Goal: Task Accomplishment & Management: Use online tool/utility

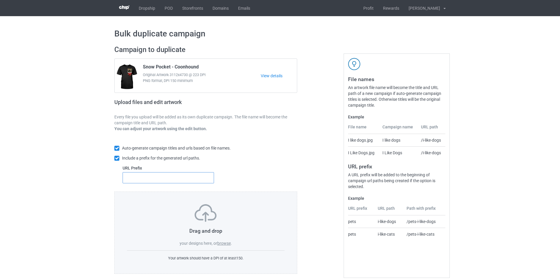
click at [192, 179] on input "text" at bounding box center [168, 177] width 91 height 11
type input "dmt-"
click at [228, 242] on label "browse" at bounding box center [224, 243] width 14 height 5
click at [0, 0] on input "browse" at bounding box center [0, 0] width 0 height 0
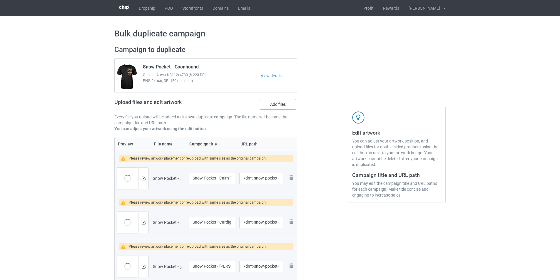
click at [281, 104] on label "Add files" at bounding box center [278, 104] width 36 height 11
click at [0, 0] on input "Add files" at bounding box center [0, 0] width 0 height 0
click at [291, 178] on img at bounding box center [291, 177] width 7 height 7
click at [0, 0] on img at bounding box center [0, 0] width 0 height 0
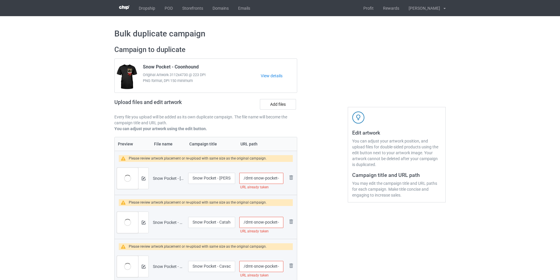
click at [0, 0] on img at bounding box center [0, 0] width 0 height 0
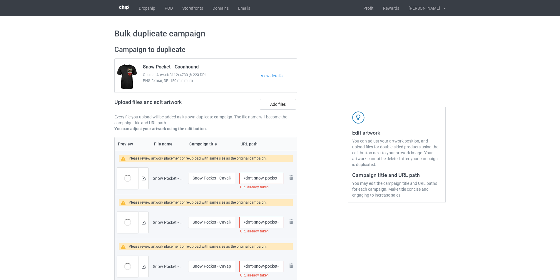
click at [291, 178] on link at bounding box center [291, 178] width 7 height 9
click at [0, 0] on img at bounding box center [0, 0] width 0 height 0
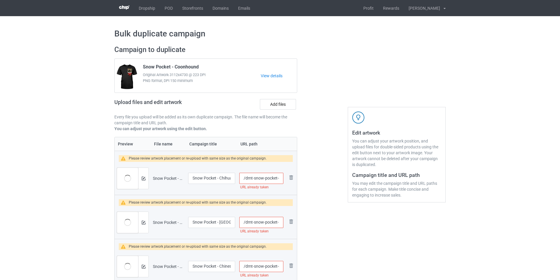
click at [0, 0] on img at bounding box center [0, 0] width 0 height 0
click at [291, 218] on img at bounding box center [291, 221] width 7 height 7
click at [0, 0] on img at bounding box center [0, 0] width 0 height 0
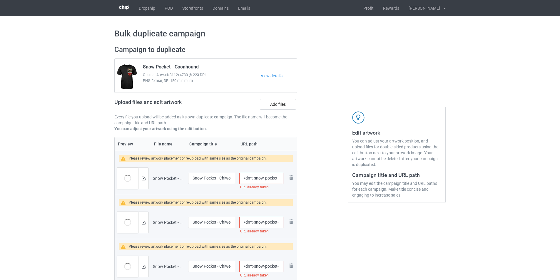
click at [0, 0] on img at bounding box center [0, 0] width 0 height 0
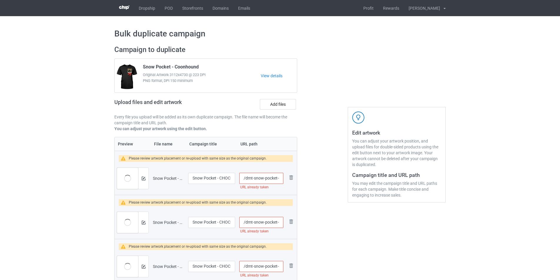
click at [0, 0] on img at bounding box center [0, 0] width 0 height 0
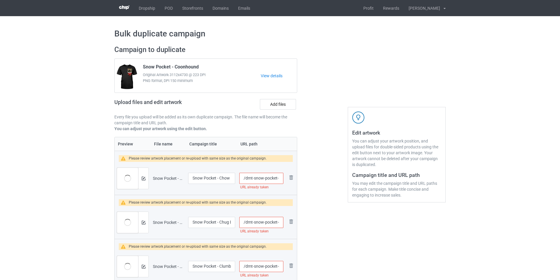
click at [0, 0] on img at bounding box center [0, 0] width 0 height 0
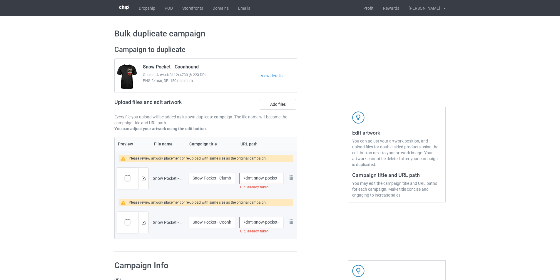
click at [0, 0] on img at bounding box center [0, 0] width 0 height 0
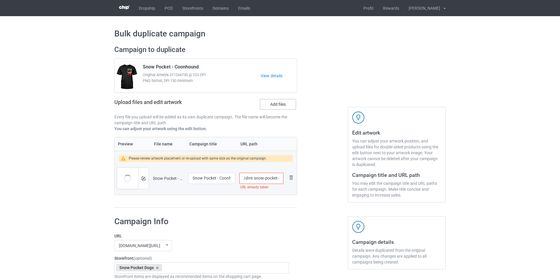
click at [286, 105] on label "Add files" at bounding box center [278, 104] width 36 height 11
click at [0, 0] on input "Add files" at bounding box center [0, 0] width 0 height 0
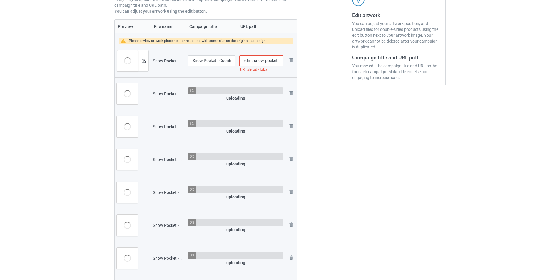
scroll to position [147, 0]
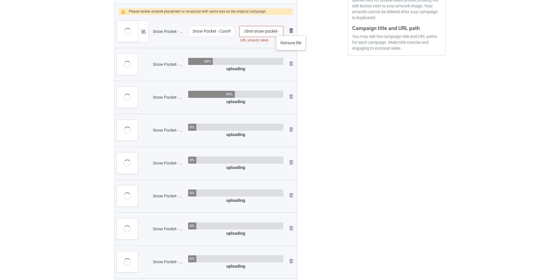
click at [291, 30] on img at bounding box center [291, 30] width 7 height 7
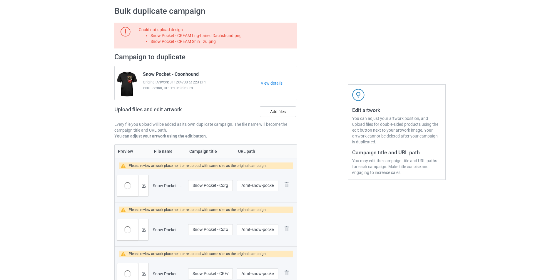
scroll to position [0, 0]
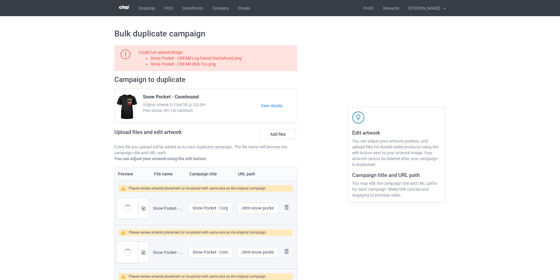
click at [200, 60] on li "Snow Pocket - CREAM Lng-haired Dachshund.png" at bounding box center [223, 58] width 145 height 6
copy li "Snow Pocket - CREAM Lng-haired Dachshund.png"
click at [279, 132] on label "Add files" at bounding box center [278, 134] width 36 height 11
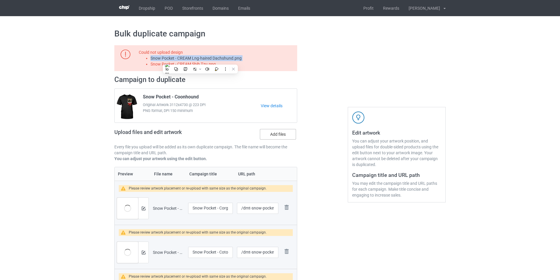
click at [0, 0] on input "Add files" at bounding box center [0, 0] width 0 height 0
click at [199, 65] on li "Snow Pocket - CREAM Shih Tzu.png" at bounding box center [223, 64] width 145 height 6
copy li "Snow Pocket - CREAM Shih Tzu.png"
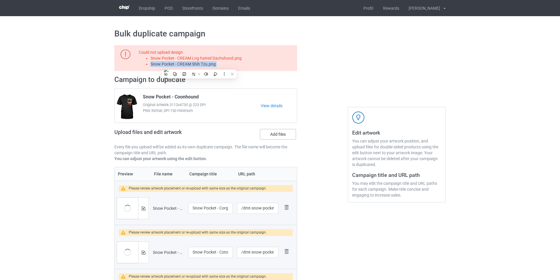
click at [285, 136] on label "Add files" at bounding box center [278, 134] width 36 height 11
click at [0, 0] on input "Add files" at bounding box center [0, 0] width 0 height 0
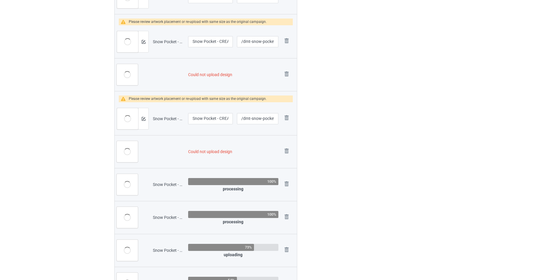
scroll to position [353, 0]
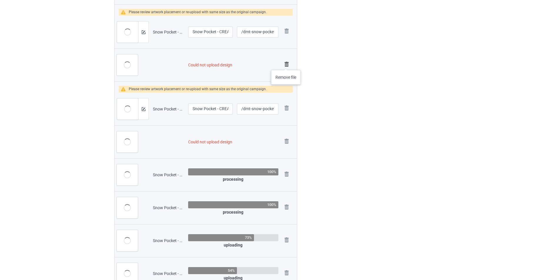
click at [286, 64] on img at bounding box center [287, 64] width 8 height 8
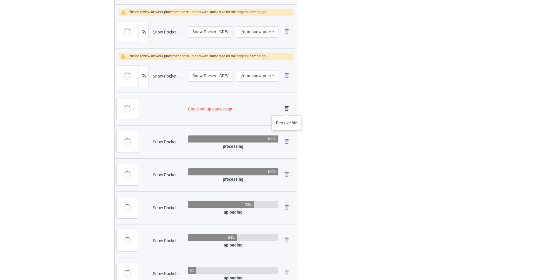
click at [287, 110] on img at bounding box center [287, 108] width 8 height 8
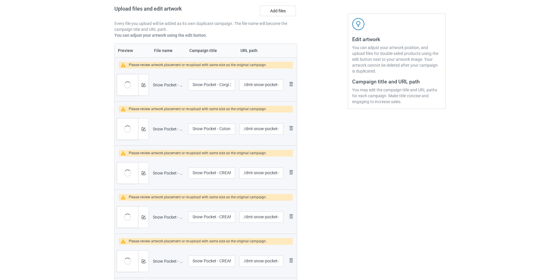
scroll to position [0, 0]
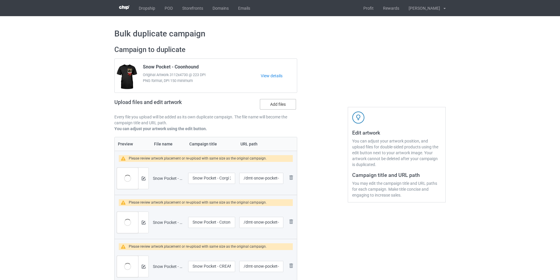
click at [281, 105] on label "Add files" at bounding box center [278, 104] width 36 height 11
click at [0, 0] on input "Add files" at bounding box center [0, 0] width 0 height 0
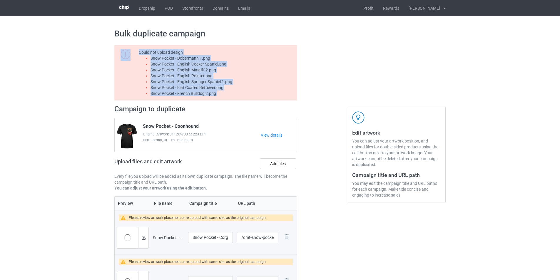
click at [202, 59] on li "Snow Pocket - Dobermann 1.png" at bounding box center [223, 58] width 145 height 6
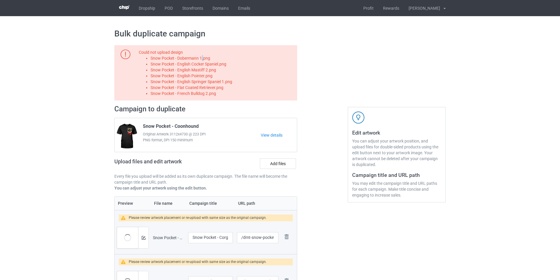
click at [202, 59] on li "Snow Pocket - Dobermann 1.png" at bounding box center [223, 58] width 145 height 6
click at [280, 167] on label "Add files" at bounding box center [278, 164] width 36 height 11
click at [0, 0] on input "Add files" at bounding box center [0, 0] width 0 height 0
click at [216, 62] on li "Snow Pocket - English Cocker Spaniel.png" at bounding box center [223, 64] width 145 height 6
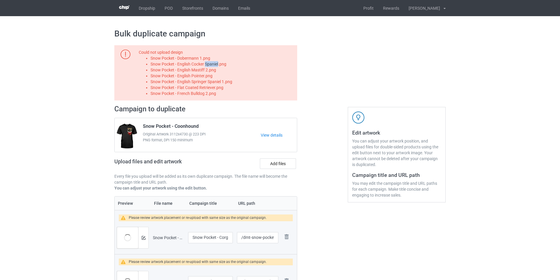
click at [216, 62] on li "Snow Pocket - English Cocker Spaniel.png" at bounding box center [223, 64] width 145 height 6
copy li "Snow Pocket - English Cocker Spaniel.png"
click at [274, 165] on label "Add files" at bounding box center [278, 164] width 36 height 11
click at [0, 0] on input "Add files" at bounding box center [0, 0] width 0 height 0
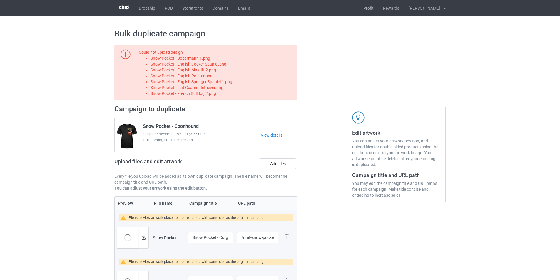
click at [201, 70] on li "Snow Pocket - English Mastiff 2.png" at bounding box center [223, 70] width 145 height 6
copy li "Snow Pocket - English Mastiff 2.png"
click at [277, 164] on label "Add files" at bounding box center [278, 164] width 36 height 11
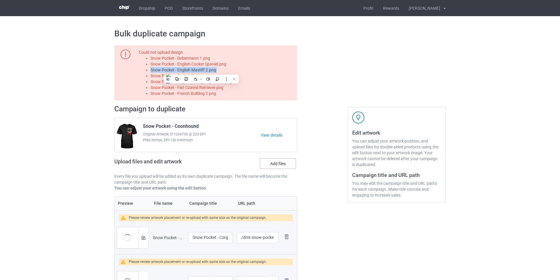
click at [0, 0] on input "Add files" at bounding box center [0, 0] width 0 height 0
click at [191, 72] on li "Snow Pocket - English Mastiff 2.png" at bounding box center [223, 70] width 145 height 6
click at [191, 73] on li "Snow Pocket - English Pointer.png" at bounding box center [223, 76] width 145 height 6
click at [192, 75] on li "Snow Pocket - English Pointer.png" at bounding box center [223, 76] width 145 height 6
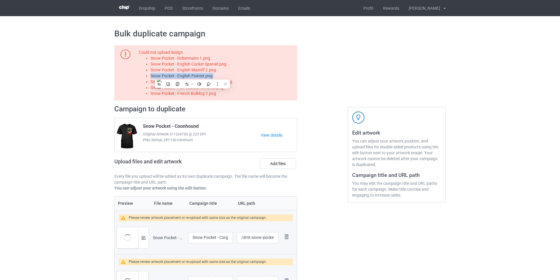
click at [192, 75] on li "Snow Pocket - English Pointer.png" at bounding box center [223, 76] width 145 height 6
copy li "Snow Pocket - English Pointer.png"
click at [286, 163] on label "Add files" at bounding box center [278, 164] width 36 height 11
click at [0, 0] on input "Add files" at bounding box center [0, 0] width 0 height 0
click at [219, 81] on li "Snow Pocket - English Springer Spaniel 1.png" at bounding box center [223, 82] width 145 height 6
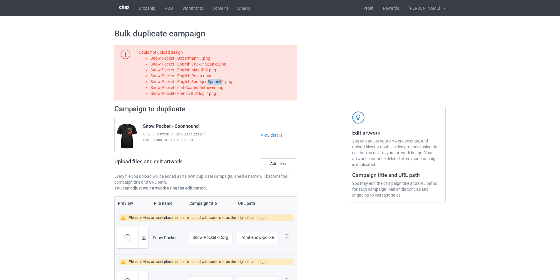
click at [219, 81] on li "Snow Pocket - English Springer Spaniel 1.png" at bounding box center [223, 82] width 145 height 6
copy li "Snow Pocket - English Springer Spaniel 1.png"
click at [275, 163] on label "Add files" at bounding box center [278, 164] width 36 height 11
click at [0, 0] on input "Add files" at bounding box center [0, 0] width 0 height 0
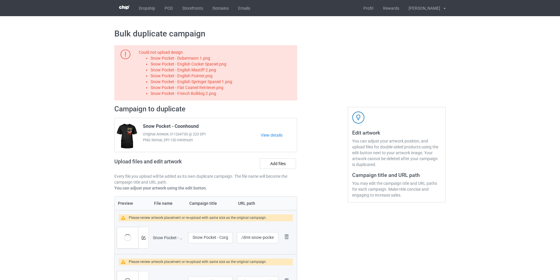
click at [215, 86] on li "Snow Pocket - Flat Coated Retriever.png" at bounding box center [223, 88] width 145 height 6
copy li "Snow Pocket - Flat Coated Retriever.png"
click at [284, 161] on label "Add files" at bounding box center [278, 164] width 36 height 11
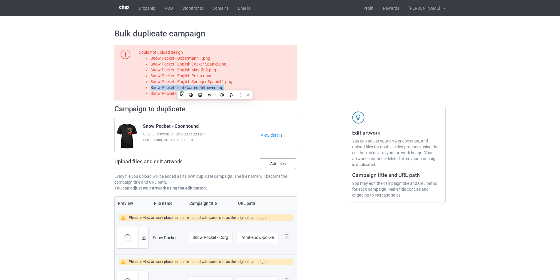
click at [0, 0] on input "Add files" at bounding box center [0, 0] width 0 height 0
click at [208, 94] on li "Snow Pocket - French Bulldog 2.png" at bounding box center [223, 94] width 145 height 6
copy li "Snow Pocket - French Bulldog 2.png"
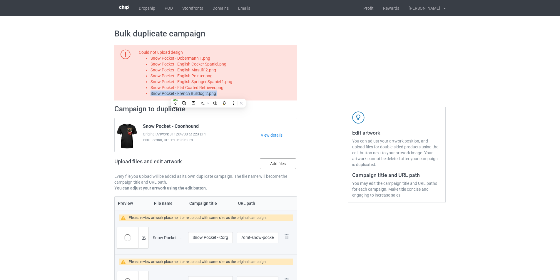
click at [274, 162] on label "Add files" at bounding box center [278, 164] width 36 height 11
click at [0, 0] on input "Add files" at bounding box center [0, 0] width 0 height 0
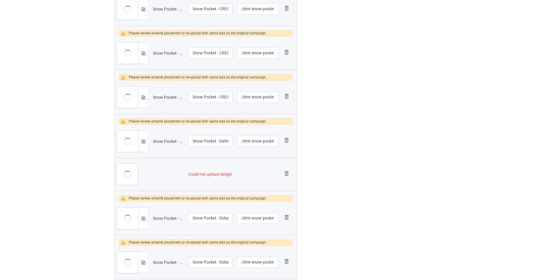
scroll to position [529, 0]
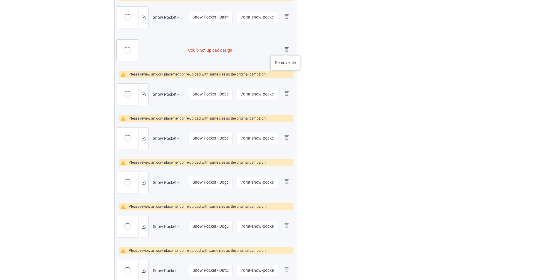
click at [286, 49] on img at bounding box center [287, 50] width 8 height 8
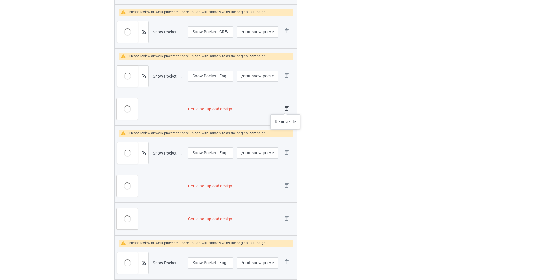
click at [286, 109] on img at bounding box center [287, 108] width 8 height 8
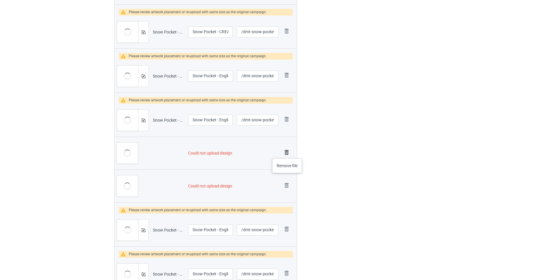
click at [287, 153] on img at bounding box center [287, 153] width 8 height 8
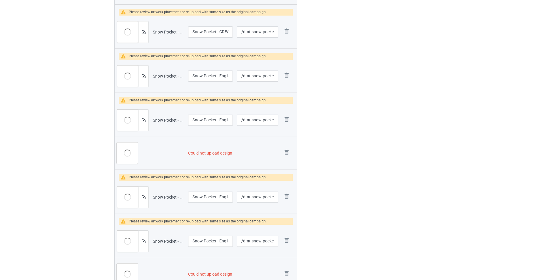
click at [0, 0] on img at bounding box center [0, 0] width 0 height 0
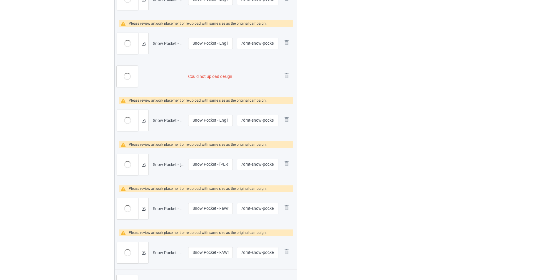
scroll to position [977, 0]
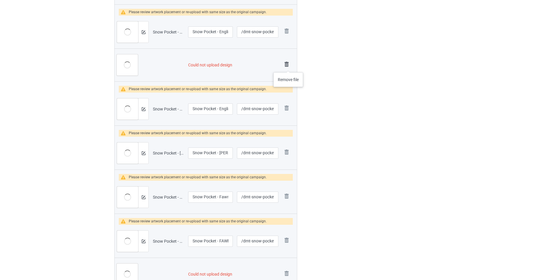
click at [289, 66] on img at bounding box center [287, 64] width 8 height 8
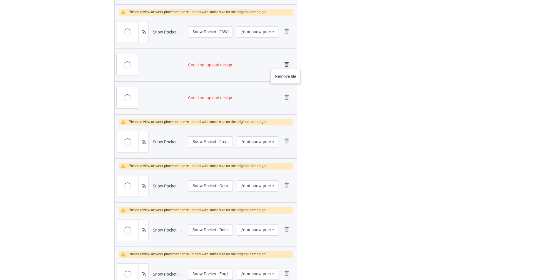
click at [286, 63] on img at bounding box center [287, 64] width 8 height 8
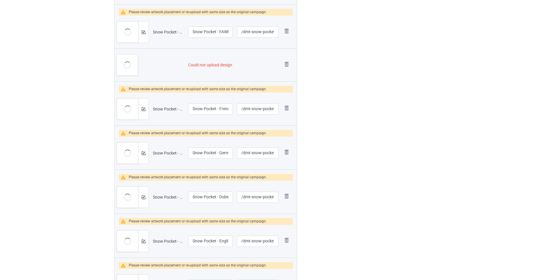
click at [0, 0] on img at bounding box center [0, 0] width 0 height 0
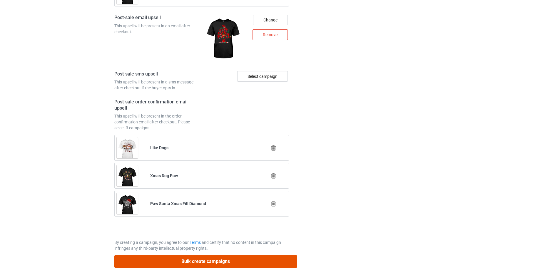
click at [252, 266] on button "Bulk create campaigns" at bounding box center [205, 262] width 183 height 12
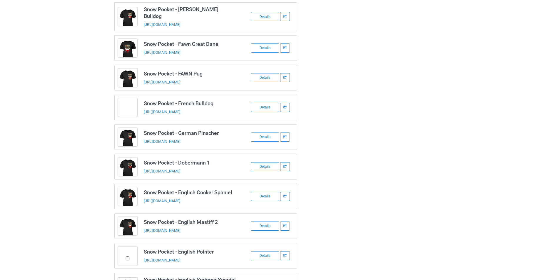
scroll to position [739, 0]
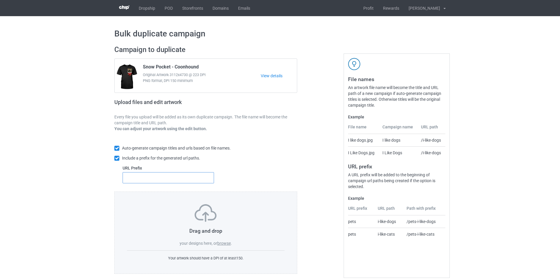
click at [171, 174] on input "text" at bounding box center [168, 177] width 91 height 11
type input "dmt-"
click at [232, 244] on span "." at bounding box center [231, 243] width 1 height 5
click at [230, 244] on label "browse" at bounding box center [224, 243] width 14 height 5
click at [0, 0] on input "browse" at bounding box center [0, 0] width 0 height 0
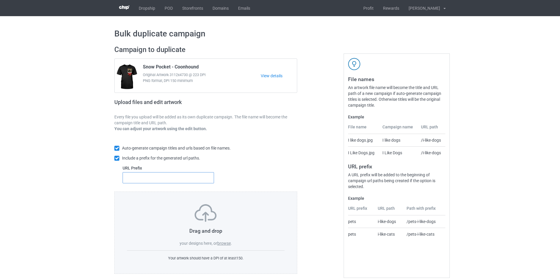
click at [164, 181] on input "text" at bounding box center [168, 177] width 91 height 11
type input "dmt-"
click at [230, 244] on label "browse" at bounding box center [224, 243] width 14 height 5
click at [0, 0] on input "browse" at bounding box center [0, 0] width 0 height 0
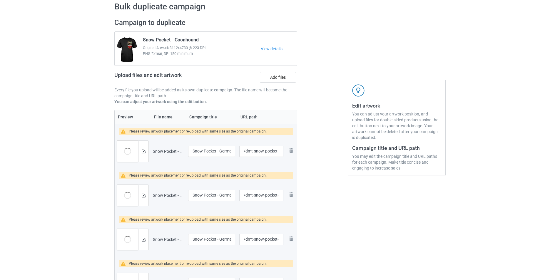
scroll to position [59, 0]
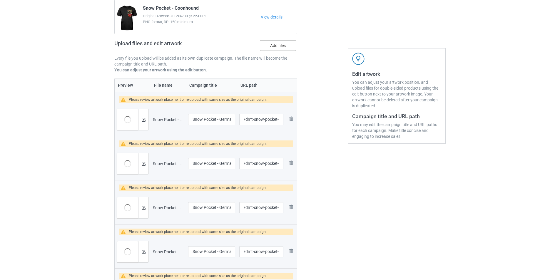
click at [286, 47] on label "Add files" at bounding box center [278, 45] width 36 height 11
click at [0, 0] on input "Add files" at bounding box center [0, 0] width 0 height 0
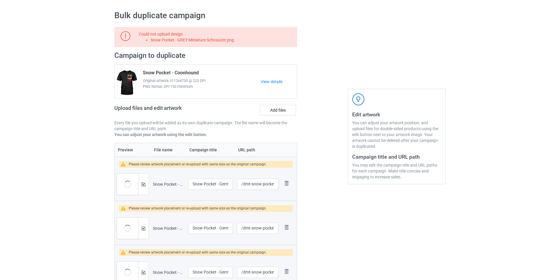
scroll to position [0, 0]
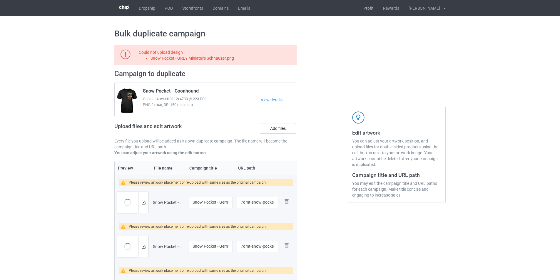
click at [216, 60] on li "Snow Pocket - GREY Miniature Schnauzer.png" at bounding box center [223, 58] width 145 height 6
copy li "Snow Pocket - GREY Miniature Schnauzer.png"
click at [283, 128] on label "Add files" at bounding box center [278, 128] width 36 height 11
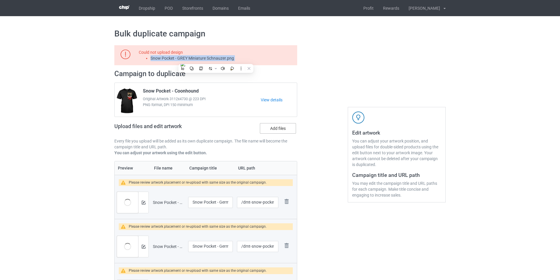
click at [0, 0] on input "Add files" at bounding box center [0, 0] width 0 height 0
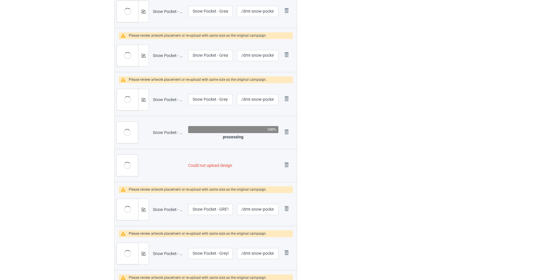
scroll to position [824, 0]
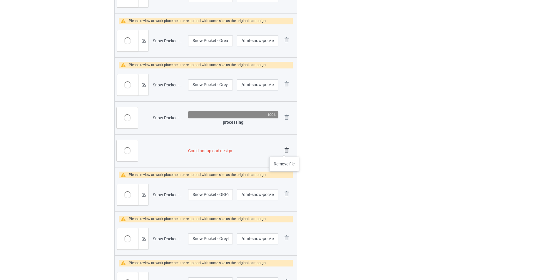
click at [284, 151] on img at bounding box center [287, 150] width 8 height 8
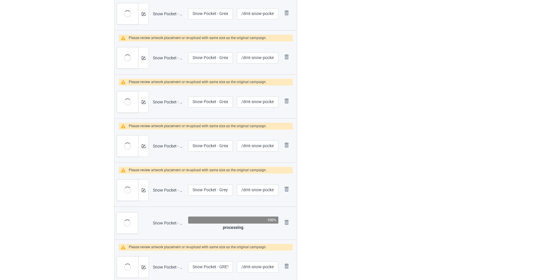
scroll to position [0, 0]
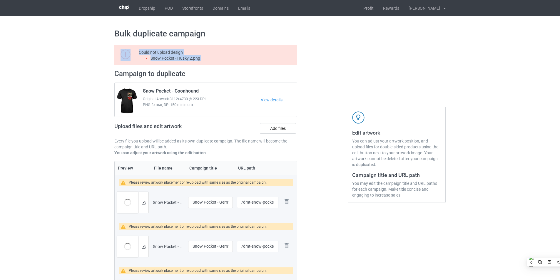
click at [171, 63] on div "Could not upload design Snow Pocket - Husky 2.png" at bounding box center [205, 55] width 183 height 20
click at [185, 60] on li "Snow Pocket - Husky 2.png" at bounding box center [223, 58] width 145 height 6
copy li "Snow Pocket - Husky 2.png"
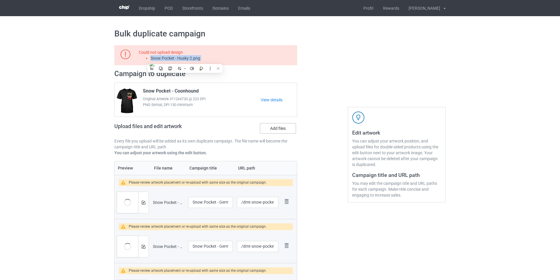
click at [287, 131] on label "Add files" at bounding box center [278, 128] width 36 height 11
click at [0, 0] on input "Add files" at bounding box center [0, 0] width 0 height 0
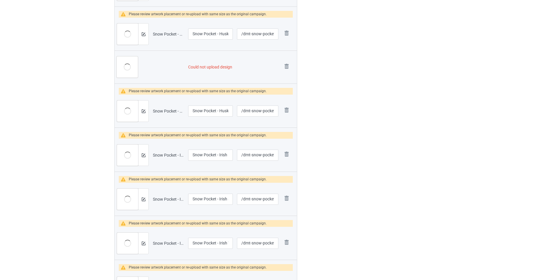
scroll to position [1294, 0]
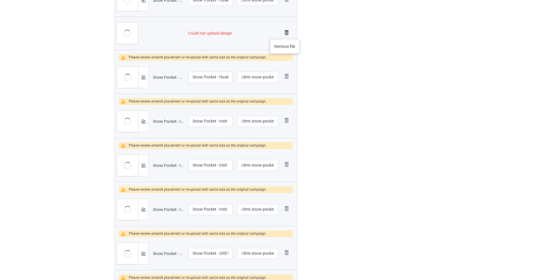
click at [285, 33] on img at bounding box center [287, 33] width 8 height 8
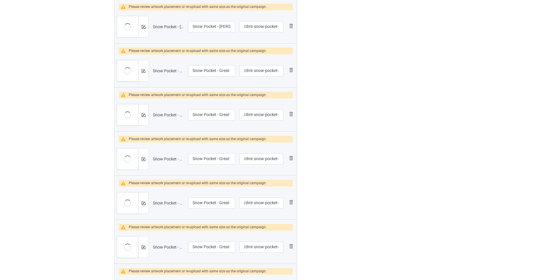
scroll to position [643, 0]
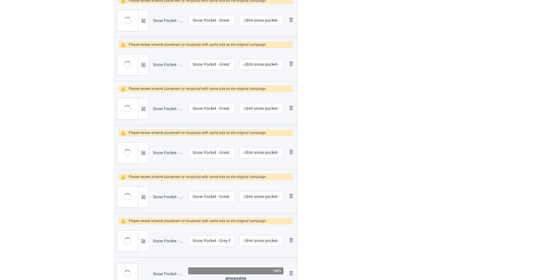
click at [164, 274] on div "Snow Pocket - GREY Keeshond.png" at bounding box center [168, 274] width 31 height 6
copy tr "Snow Pocket - GREY Keeshond.png"
click at [291, 273] on img at bounding box center [291, 273] width 7 height 7
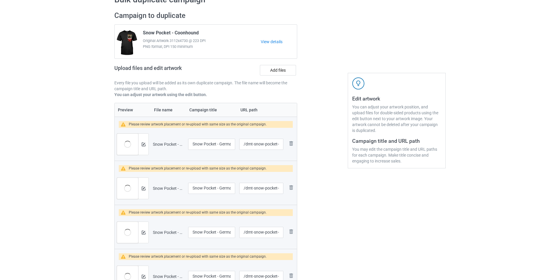
scroll to position [0, 0]
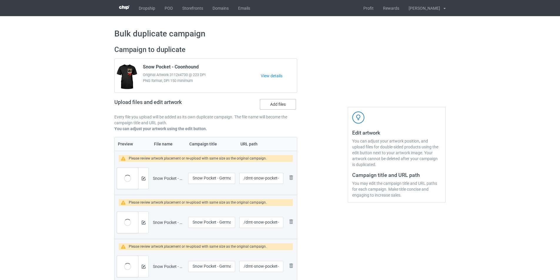
click at [282, 105] on label "Add files" at bounding box center [278, 104] width 36 height 11
click at [0, 0] on input "Add files" at bounding box center [0, 0] width 0 height 0
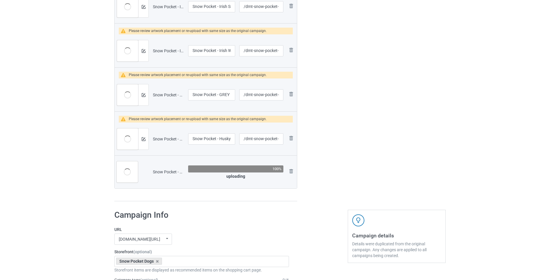
scroll to position [1383, 0]
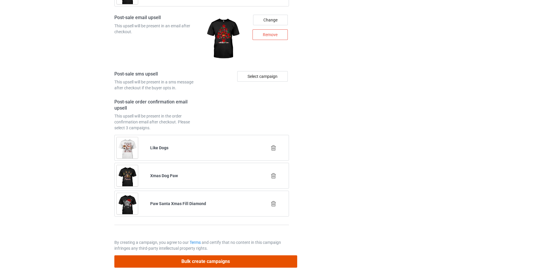
click at [234, 264] on button "Bulk create campaigns" at bounding box center [205, 262] width 183 height 12
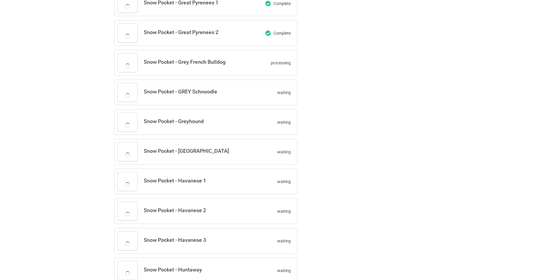
scroll to position [401, 0]
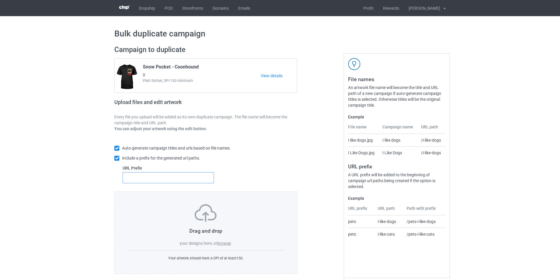
click at [147, 176] on input "text" at bounding box center [168, 177] width 91 height 11
type input "dmt-"
click at [226, 245] on label "browse" at bounding box center [224, 243] width 14 height 5
click at [0, 0] on input "browse" at bounding box center [0, 0] width 0 height 0
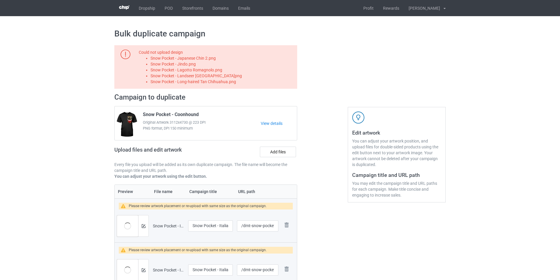
click at [213, 56] on li "Snow Pocket - Japanese Chin 2.png" at bounding box center [223, 58] width 145 height 6
click at [212, 56] on li "Snow Pocket - Japanese Chin 2.png" at bounding box center [223, 58] width 145 height 6
copy li "Snow Pocket - Japanese Chin 2.png"
click at [279, 149] on label "Add files" at bounding box center [278, 152] width 36 height 11
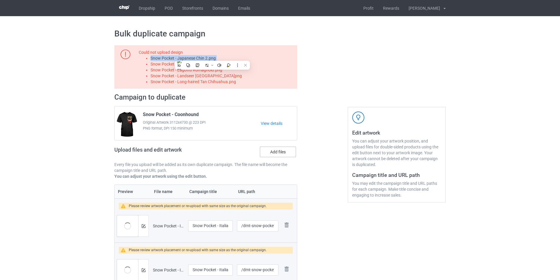
click at [0, 0] on input "Add files" at bounding box center [0, 0] width 0 height 0
click at [193, 63] on li "Snow Pocket - Jindo.png" at bounding box center [223, 64] width 145 height 6
copy li "Snow Pocket - Jindo.png"
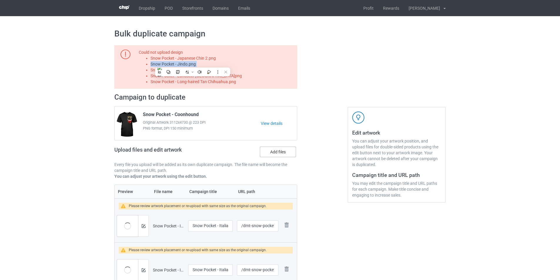
click at [289, 149] on label "Add files" at bounding box center [278, 152] width 36 height 11
click at [0, 0] on input "Add files" at bounding box center [0, 0] width 0 height 0
click at [217, 69] on li "Snow Pocket - Lagotto Romagnolo.png" at bounding box center [223, 70] width 145 height 6
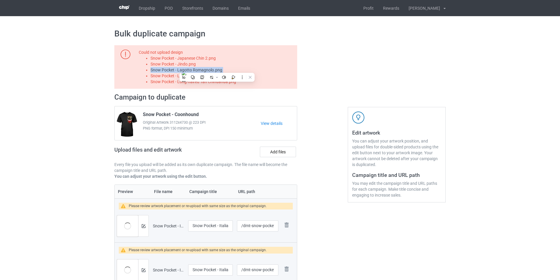
copy li "Snow Pocket - Lagotto Romagnolo.png"
click at [277, 151] on label "Add files" at bounding box center [278, 152] width 36 height 11
click at [0, 0] on input "Add files" at bounding box center [0, 0] width 0 height 0
click at [224, 77] on li "Snow Pocket - Landseer Newfoundland.png" at bounding box center [223, 76] width 145 height 6
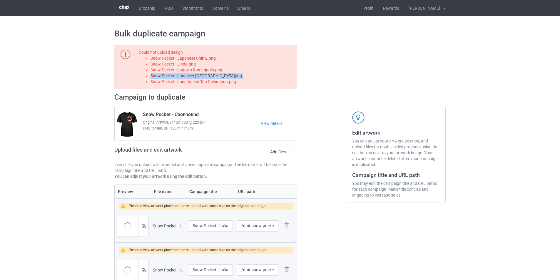
click at [224, 77] on li "Snow Pocket - Landseer Newfoundland.png" at bounding box center [223, 76] width 145 height 6
copy li "Snow Pocket - Landseer Newfoundland.png"
click at [286, 151] on label "Add files" at bounding box center [278, 152] width 36 height 11
click at [0, 0] on input "Add files" at bounding box center [0, 0] width 0 height 0
click at [219, 80] on li "Snow Pocket - Long-haired Tan Chihuahua.png" at bounding box center [223, 82] width 145 height 6
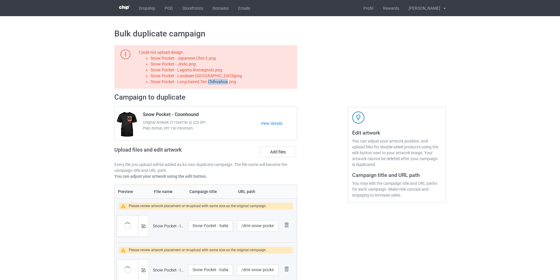
click at [219, 80] on li "Snow Pocket - Long-haired Tan Chihuahua.png" at bounding box center [223, 82] width 145 height 6
copy li "Snow Pocket - Long-haired Tan Chihuahua.png"
click at [282, 155] on label "Add files" at bounding box center [278, 152] width 36 height 11
click at [0, 0] on input "Add files" at bounding box center [0, 0] width 0 height 0
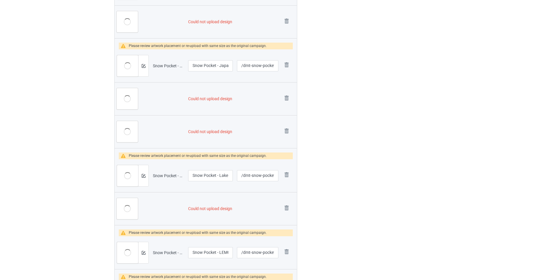
scroll to position [324, 0]
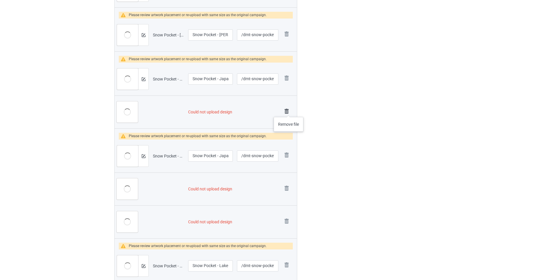
click at [289, 111] on img at bounding box center [287, 111] width 8 height 8
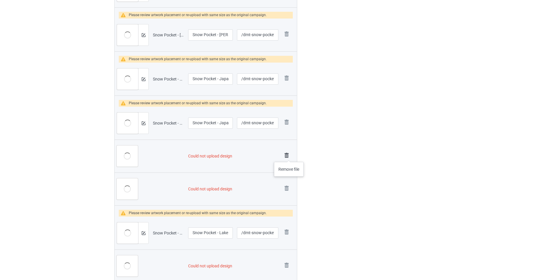
click at [288, 156] on img at bounding box center [287, 155] width 8 height 8
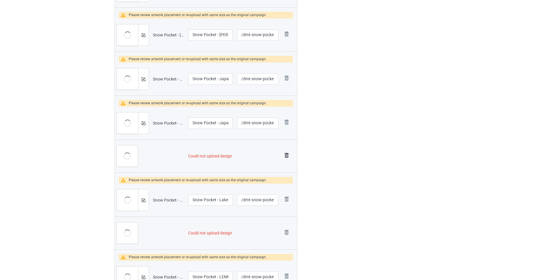
click at [288, 156] on img at bounding box center [287, 155] width 8 height 8
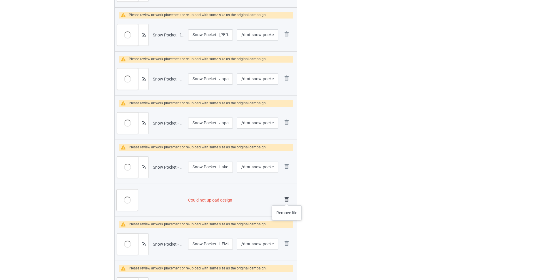
click at [287, 200] on img at bounding box center [287, 200] width 8 height 8
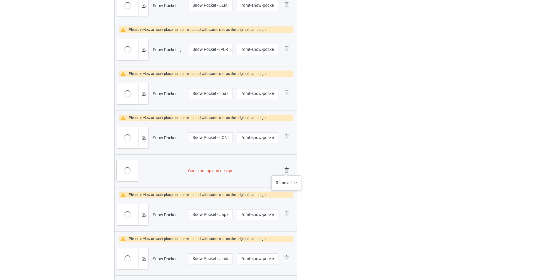
click at [284, 171] on img at bounding box center [287, 170] width 8 height 8
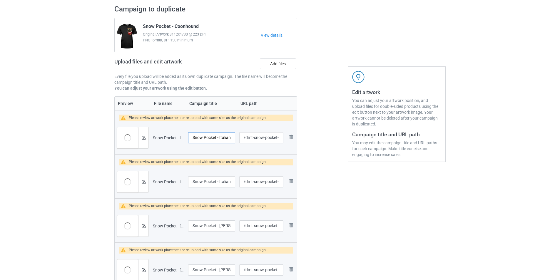
scroll to position [0, 24]
drag, startPoint x: 210, startPoint y: 136, endPoint x: 245, endPoint y: 140, distance: 35.2
click at [245, 140] on tr "Preview and edit artwork Snow Pocket - Italian Greyhound 1.png Snow Pocket - It…" at bounding box center [206, 137] width 182 height 33
click at [282, 65] on label "Add files" at bounding box center [278, 64] width 36 height 11
click at [0, 0] on input "Add files" at bounding box center [0, 0] width 0 height 0
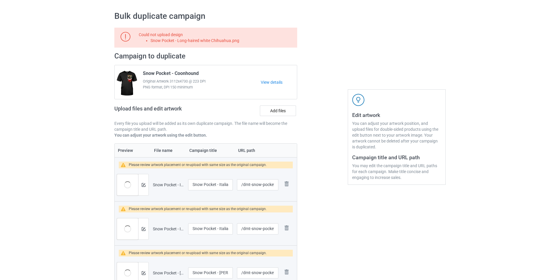
scroll to position [0, 0]
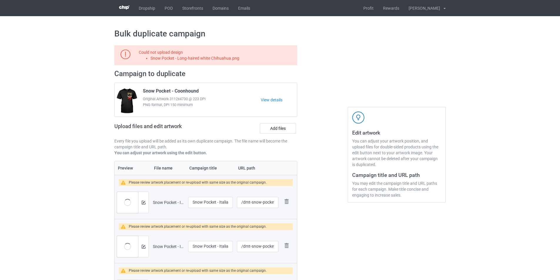
click at [222, 60] on li "Snow Pocket - Long-haired white Chihuahua.png" at bounding box center [223, 58] width 145 height 6
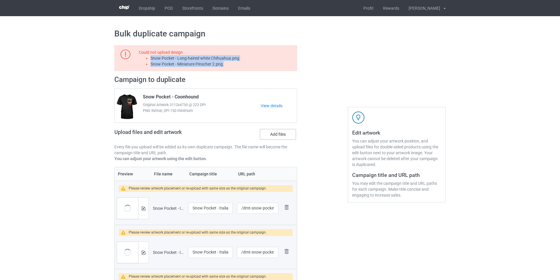
copy li "Snow Pocket - Long-haired white Chihuahua.png"
click at [294, 132] on label "Add files" at bounding box center [278, 134] width 36 height 11
click at [0, 0] on input "Add files" at bounding box center [0, 0] width 0 height 0
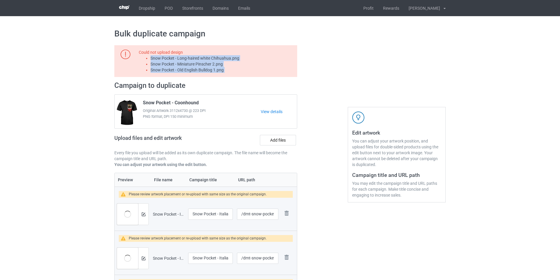
drag, startPoint x: 279, startPoint y: 71, endPoint x: 223, endPoint y: 68, distance: 55.7
click at [278, 71] on li "Snow Pocket - Old English Bulldog 1.png" at bounding box center [223, 70] width 145 height 6
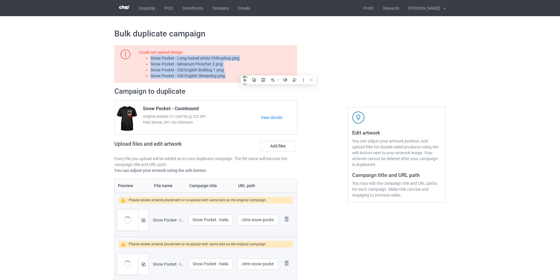
click at [213, 65] on li "Snow Pocket - Miniature Pinscher 2.png" at bounding box center [223, 64] width 145 height 6
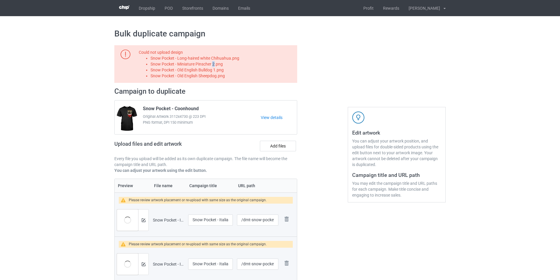
click at [213, 65] on li "Snow Pocket - Miniature Pinscher 2.png" at bounding box center [223, 64] width 145 height 6
click at [278, 143] on label "Add files" at bounding box center [278, 146] width 36 height 11
click at [0, 0] on input "Add files" at bounding box center [0, 0] width 0 height 0
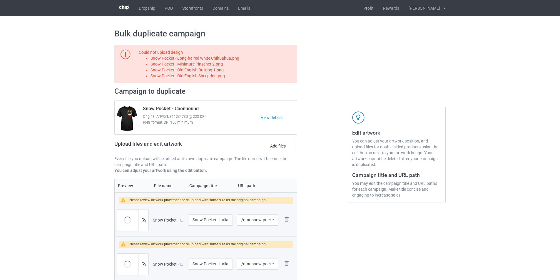
click at [219, 71] on li "Snow Pocket - Old English Bulldog 1.png" at bounding box center [223, 70] width 145 height 6
copy li "Snow Pocket - Old English Bulldog 1.png"
click at [279, 146] on label "Add files" at bounding box center [278, 146] width 36 height 11
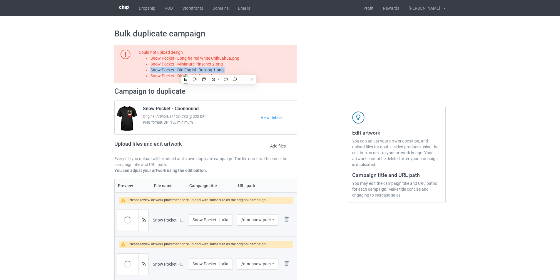
click at [0, 0] on input "Add files" at bounding box center [0, 0] width 0 height 0
click at [216, 79] on li "Snow Pocket - Old English Sheepdog.png" at bounding box center [223, 76] width 145 height 6
click at [215, 79] on li "Snow Pocket - Old English Sheepdog.png" at bounding box center [223, 76] width 145 height 6
click at [216, 77] on li "Snow Pocket - Old English Sheepdog.png" at bounding box center [223, 76] width 145 height 6
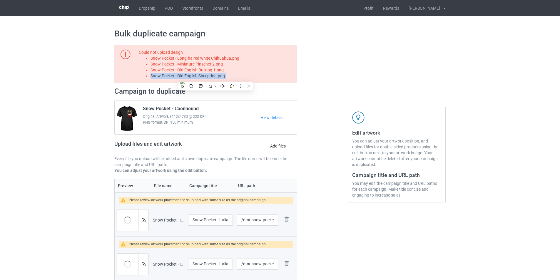
click at [216, 77] on li "Snow Pocket - Old English Sheepdog.png" at bounding box center [223, 76] width 145 height 6
copy li "Snow Pocket - Old English Sheepdog.png"
click at [274, 147] on label "Add files" at bounding box center [278, 146] width 36 height 11
click at [0, 0] on input "Add files" at bounding box center [0, 0] width 0 height 0
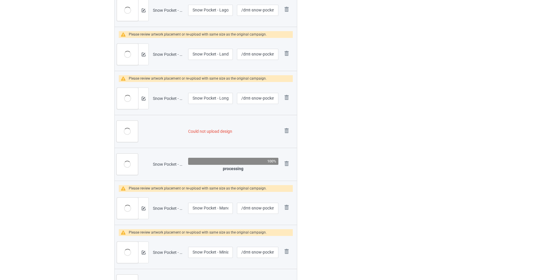
scroll to position [794, 0]
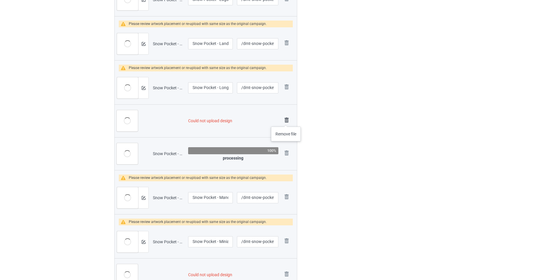
click at [286, 121] on img at bounding box center [287, 120] width 8 height 8
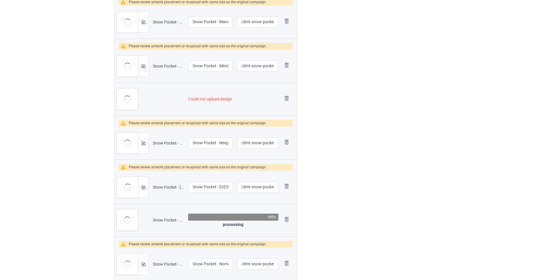
scroll to position [936, 0]
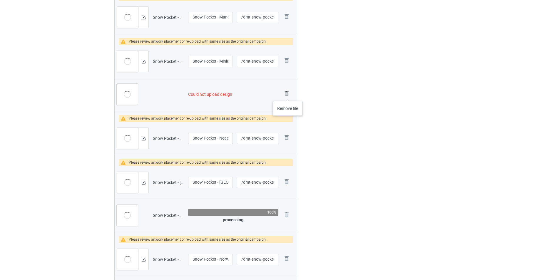
click at [288, 95] on img at bounding box center [287, 94] width 8 height 8
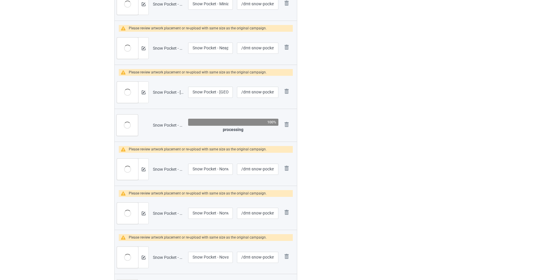
scroll to position [1136, 0]
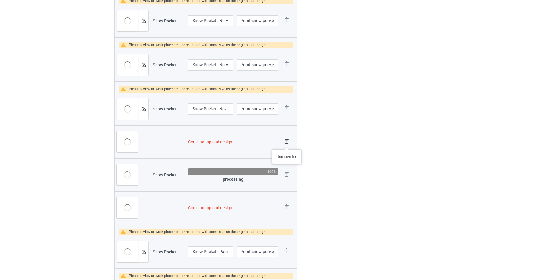
click at [287, 141] on img at bounding box center [287, 141] width 8 height 8
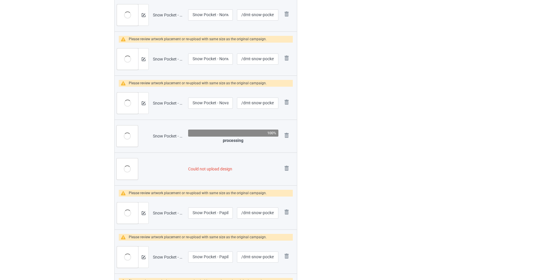
scroll to position [1130, 0]
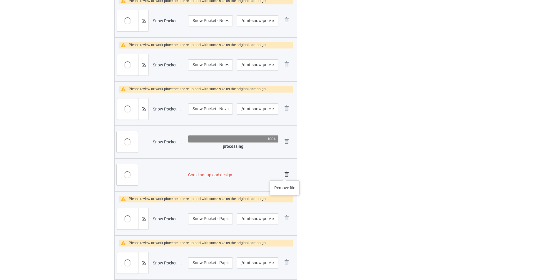
click at [285, 175] on img at bounding box center [287, 174] width 8 height 8
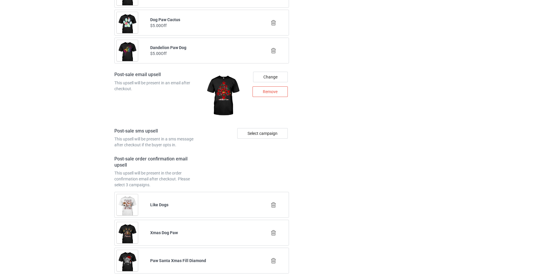
scroll to position [2162, 0]
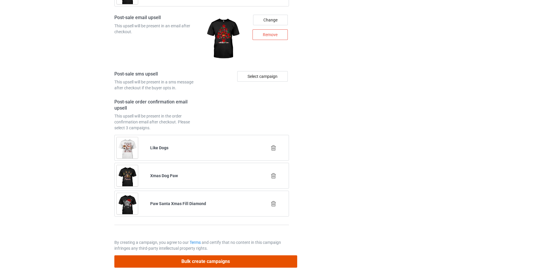
click at [216, 263] on button "Bulk create campaigns" at bounding box center [205, 262] width 183 height 12
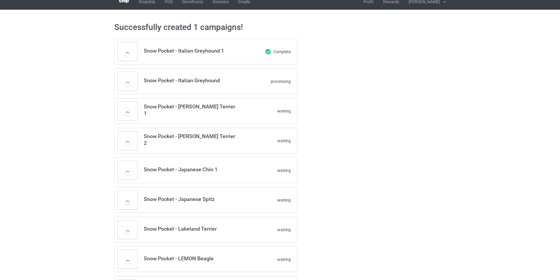
scroll to position [0, 0]
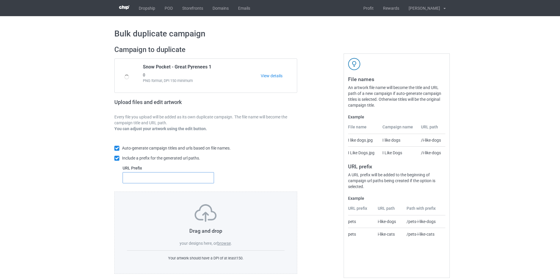
click at [175, 180] on input "text" at bounding box center [168, 177] width 91 height 11
type input "dmt-"
click at [227, 244] on label "browse" at bounding box center [224, 243] width 14 height 5
click at [0, 0] on input "browse" at bounding box center [0, 0] width 0 height 0
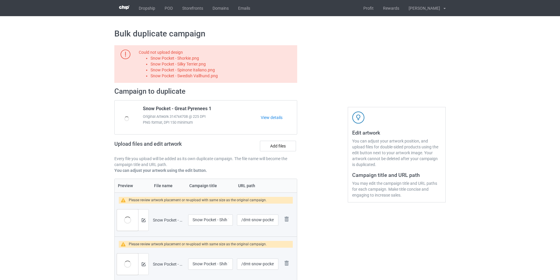
click at [176, 61] on li "Snow Pocket - Shorkie.png" at bounding box center [223, 58] width 145 height 6
copy li "Snow Pocket - Shorkie.png"
click at [289, 148] on label "Add files" at bounding box center [278, 146] width 36 height 11
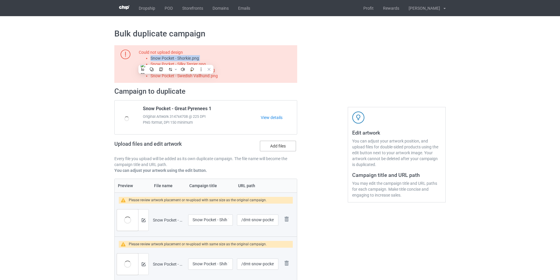
click at [0, 0] on input "Add files" at bounding box center [0, 0] width 0 height 0
click at [199, 65] on li "Snow Pocket - Silky Terrier.png" at bounding box center [223, 64] width 145 height 6
copy li "Snow Pocket - Silky Terrier.png"
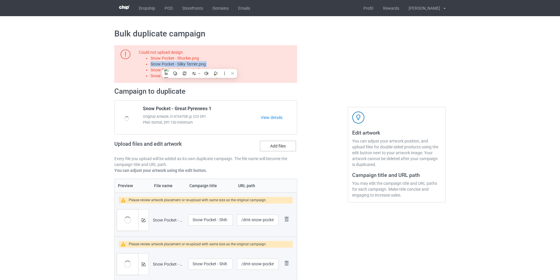
click at [284, 146] on label "Add files" at bounding box center [278, 146] width 36 height 11
click at [0, 0] on input "Add files" at bounding box center [0, 0] width 0 height 0
click at [197, 61] on li "Snow Pocket - Shorkie.png" at bounding box center [223, 58] width 145 height 6
click at [197, 58] on li "Snow Pocket - Shorkie.png" at bounding box center [223, 58] width 145 height 6
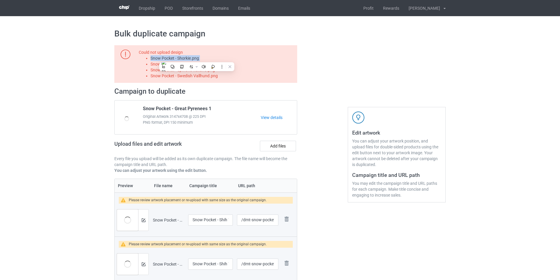
click at [197, 58] on li "Snow Pocket - Shorkie.png" at bounding box center [223, 58] width 145 height 6
copy li "Snow Pocket - Shorkie.png"
click at [286, 145] on label "Add files" at bounding box center [278, 146] width 36 height 11
click at [0, 0] on input "Add files" at bounding box center [0, 0] width 0 height 0
click at [209, 72] on li "Snow Pocket - Spinone Italiano.png" at bounding box center [223, 70] width 145 height 6
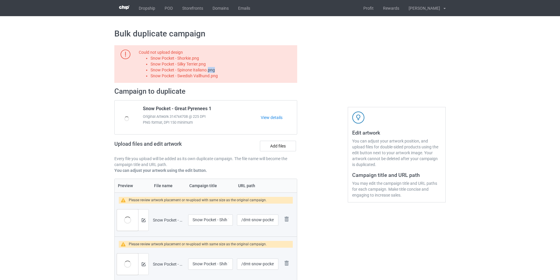
click at [209, 72] on li "Snow Pocket - Spinone Italiano.png" at bounding box center [223, 70] width 145 height 6
copy li "Snow Pocket - Spinone Italiano.png"
click at [279, 150] on label "Add files" at bounding box center [278, 146] width 36 height 11
click at [0, 0] on input "Add files" at bounding box center [0, 0] width 0 height 0
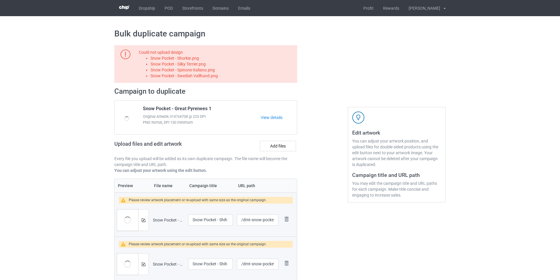
click at [207, 78] on li "Snow Pocket - Swedish Vallhund.png" at bounding box center [223, 76] width 145 height 6
copy li "Snow Pocket - Swedish Vallhund.png"
click at [278, 146] on label "Add files" at bounding box center [278, 146] width 36 height 11
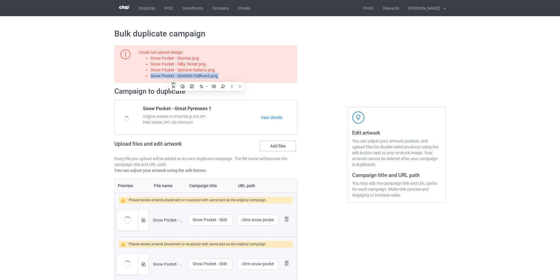
click at [0, 0] on input "Add files" at bounding box center [0, 0] width 0 height 0
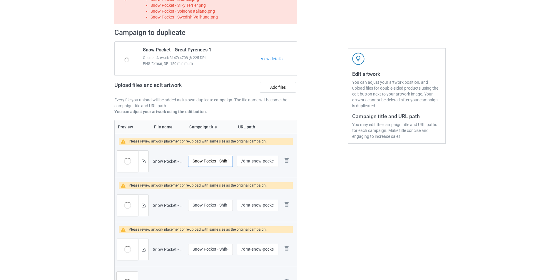
scroll to position [0, 10]
drag, startPoint x: 227, startPoint y: 163, endPoint x: 231, endPoint y: 163, distance: 3.8
click at [231, 163] on input "Snow Pocket - Shih Tzu 1" at bounding box center [210, 161] width 45 height 11
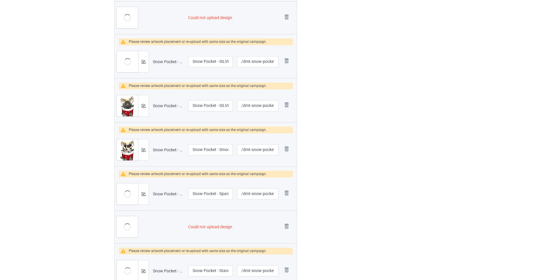
scroll to position [265, 0]
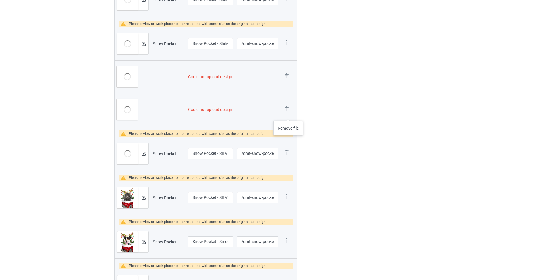
click at [286, 104] on td "Remove file" at bounding box center [289, 109] width 16 height 33
click at [286, 77] on img at bounding box center [287, 76] width 8 height 8
click at [0, 0] on img at bounding box center [0, 0] width 0 height 0
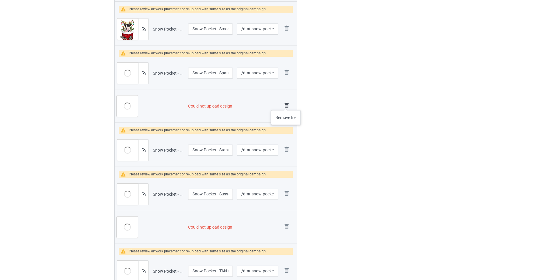
click at [286, 104] on img at bounding box center [287, 105] width 8 height 8
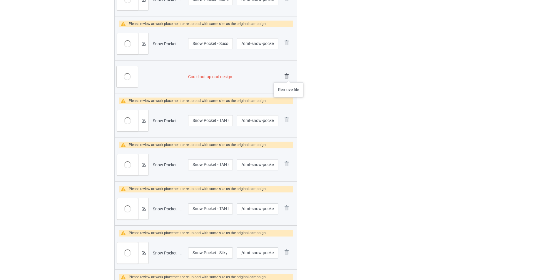
click at [289, 76] on img at bounding box center [287, 76] width 8 height 8
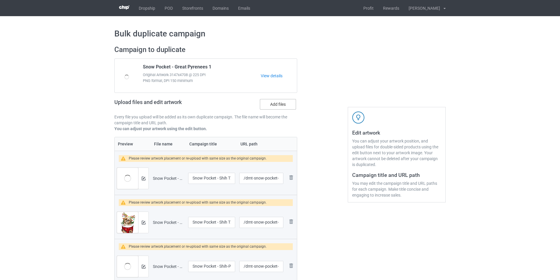
click at [278, 107] on label "Add files" at bounding box center [278, 104] width 36 height 11
click at [0, 0] on input "Add files" at bounding box center [0, 0] width 0 height 0
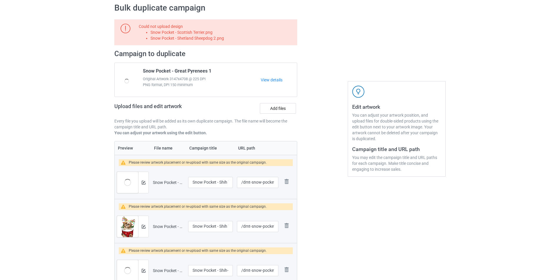
scroll to position [23, 0]
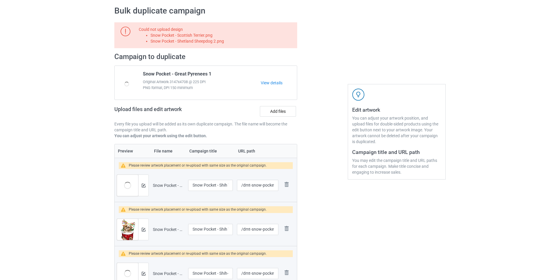
click at [201, 34] on li "Snow Pocket - Scottish Terrier.png" at bounding box center [223, 35] width 145 height 6
copy li "Snow Pocket - Scottish Terrier.png"
click at [282, 113] on label "Add files" at bounding box center [278, 111] width 36 height 11
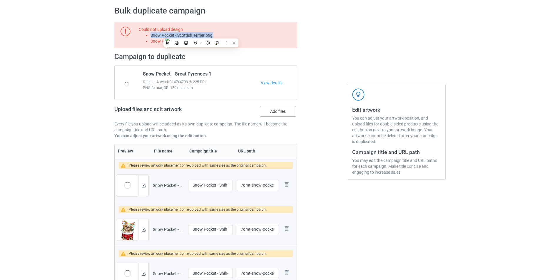
click at [0, 0] on input "Add files" at bounding box center [0, 0] width 0 height 0
click at [212, 40] on li "Snow Pocket - Shetland Sheepdog 2.png" at bounding box center [223, 41] width 145 height 6
copy li "Snow Pocket - Shetland Sheepdog 2.png"
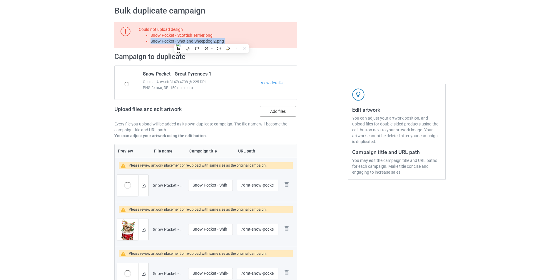
click at [287, 116] on label "Add files" at bounding box center [278, 111] width 36 height 11
click at [0, 0] on input "Add files" at bounding box center [0, 0] width 0 height 0
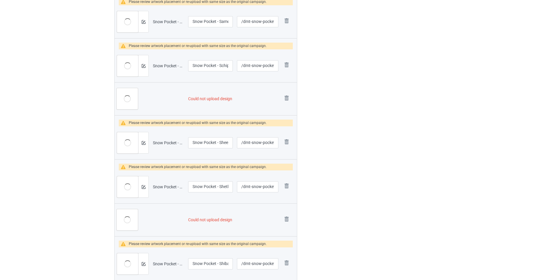
scroll to position [1170, 0]
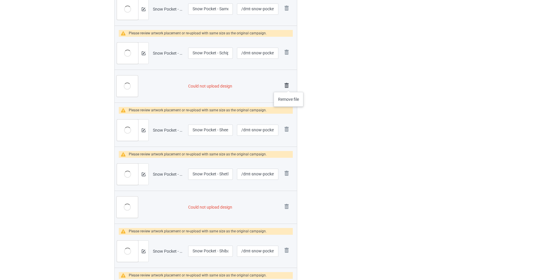
click at [289, 86] on img at bounding box center [287, 85] width 8 height 8
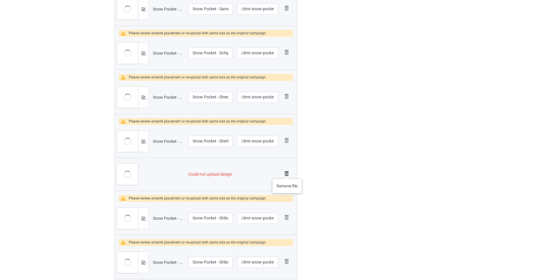
click at [287, 173] on img at bounding box center [287, 174] width 8 height 8
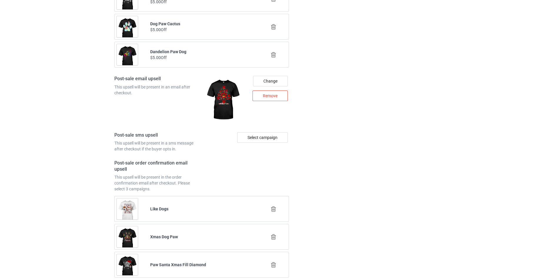
scroll to position [2162, 0]
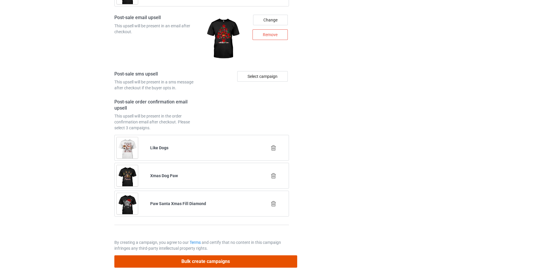
click at [245, 260] on button "Bulk create campaigns" at bounding box center [205, 262] width 183 height 12
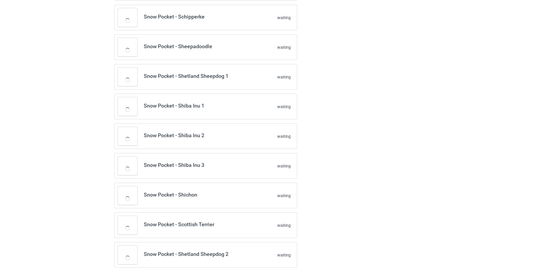
scroll to position [735, 0]
